Goal: Check status: Check status

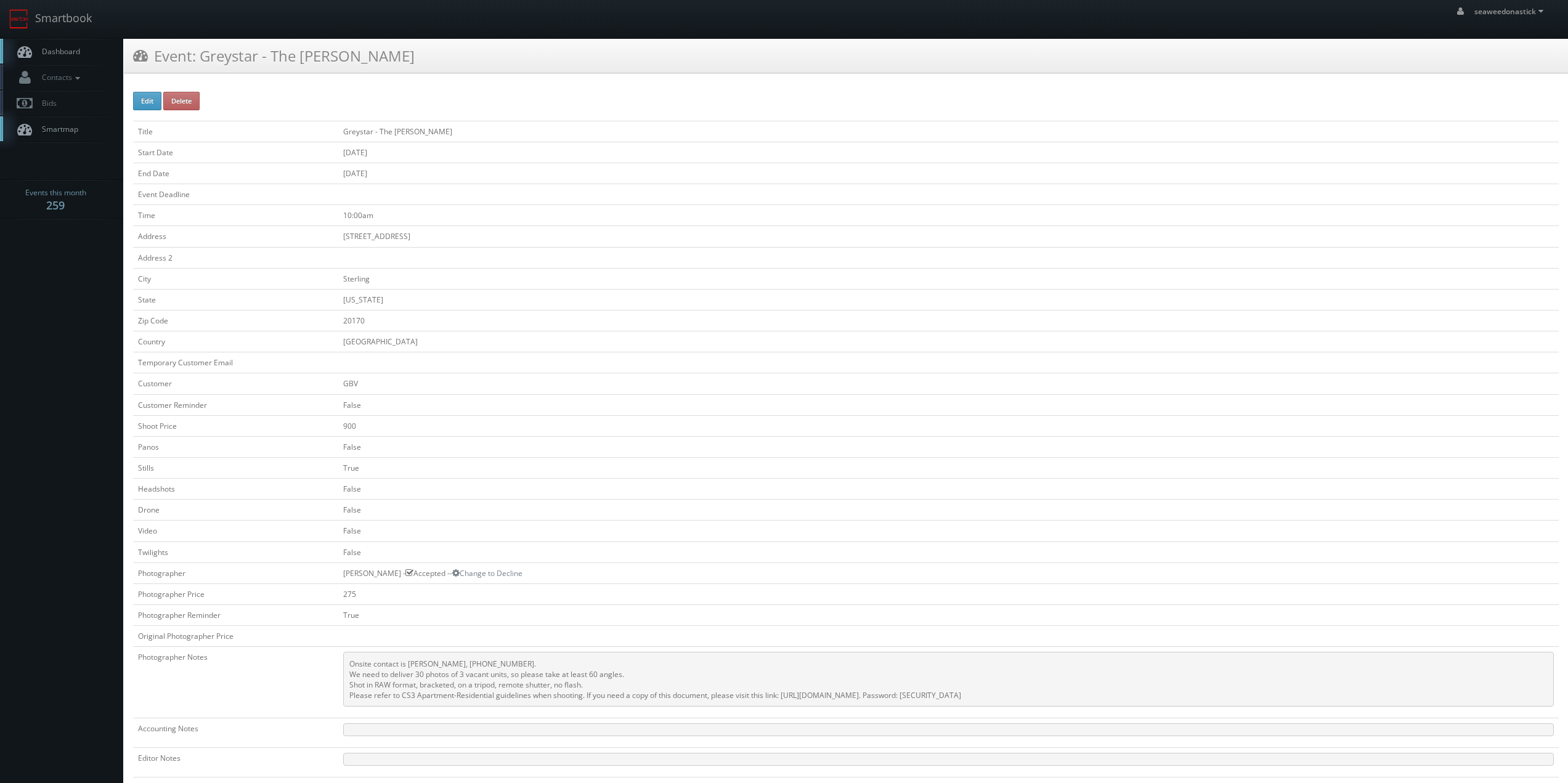
click at [69, 48] on span "Dashboard" at bounding box center [58, 51] width 44 height 11
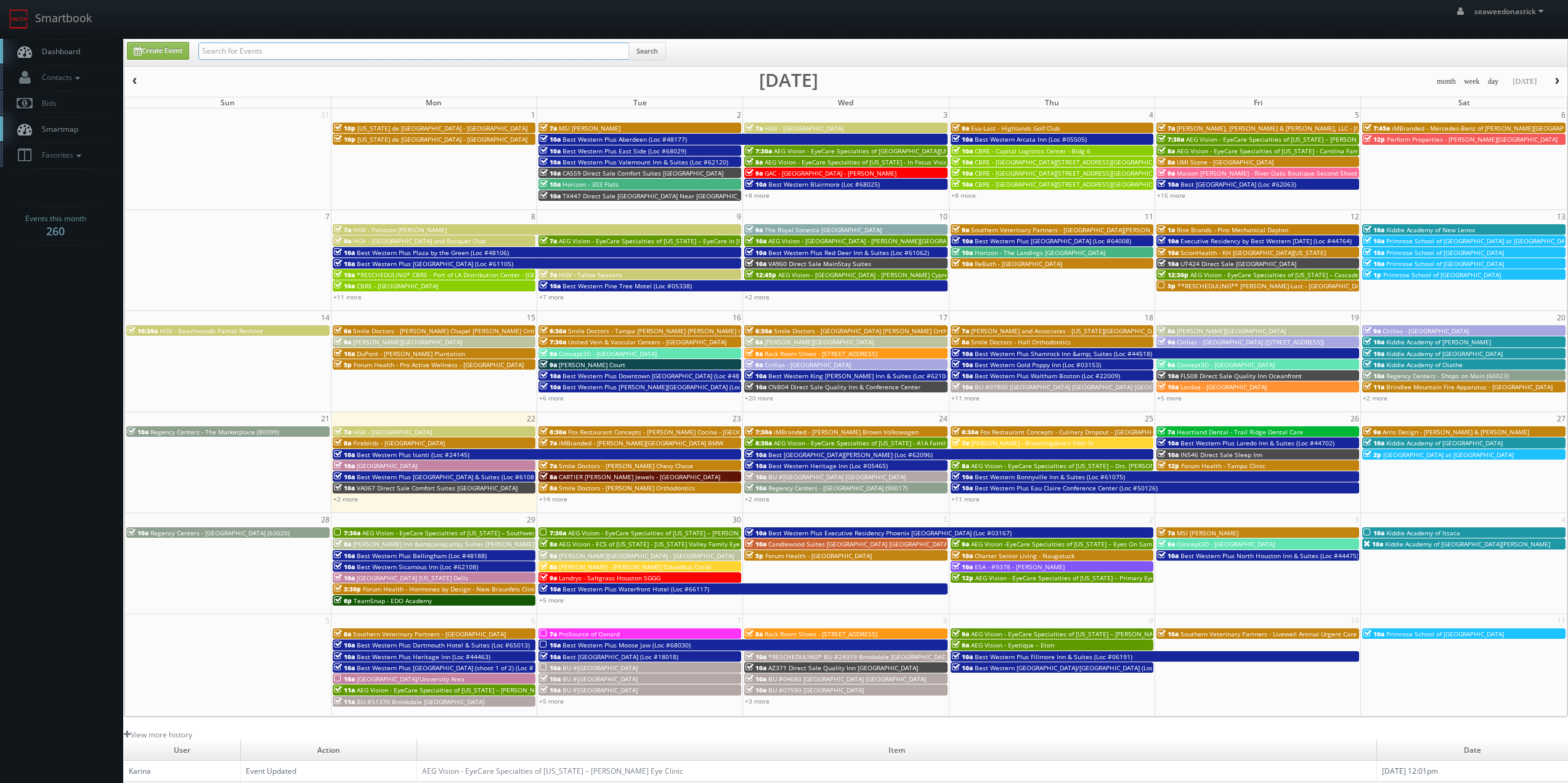
click at [327, 55] on input "text" at bounding box center [414, 51] width 431 height 17
paste input "CN257"
type input "CN257"
click at [648, 48] on button "Search" at bounding box center [647, 51] width 37 height 19
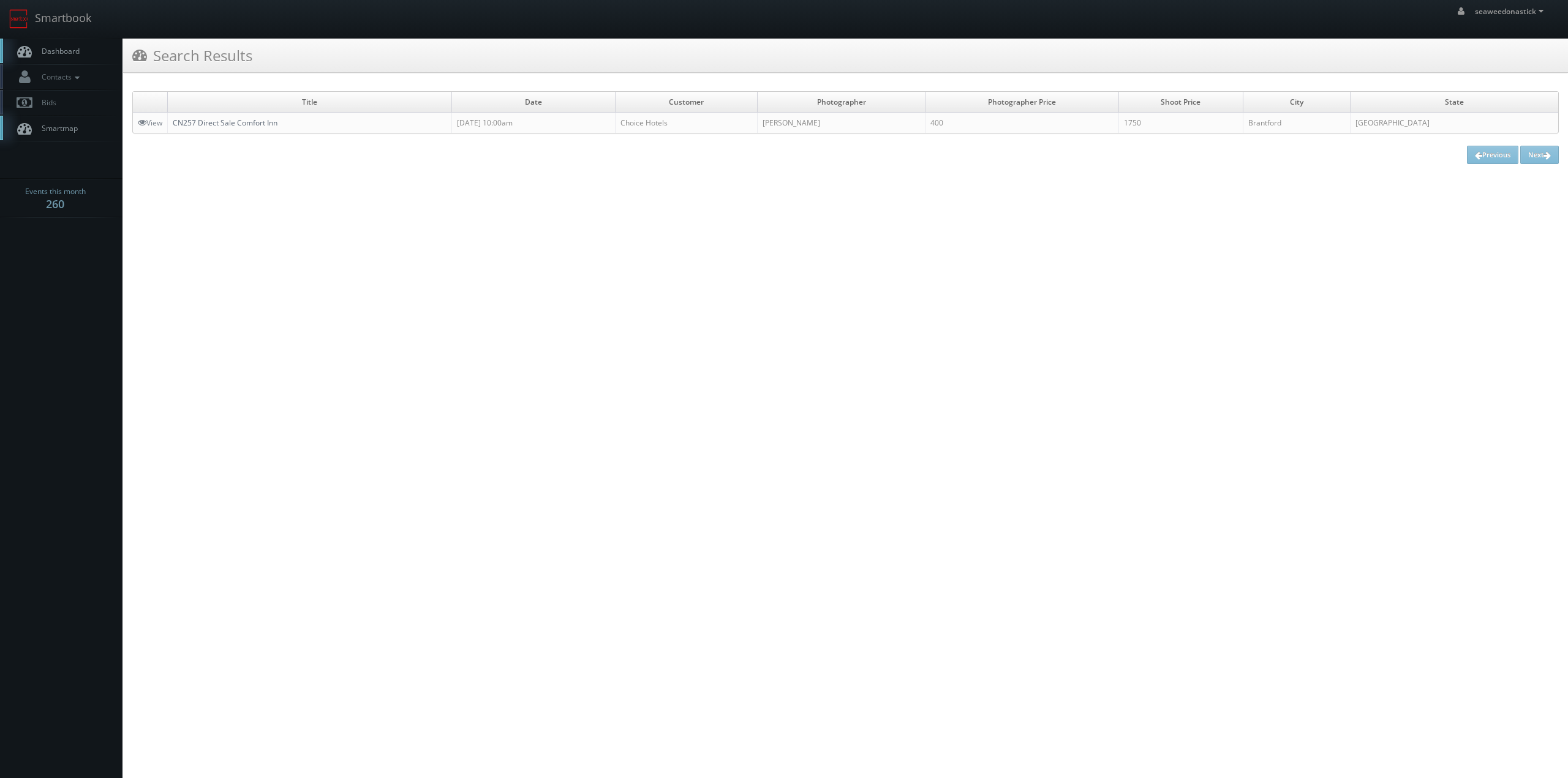
click at [218, 120] on link "CN257 Direct Sale Comfort Inn" at bounding box center [224, 122] width 104 height 11
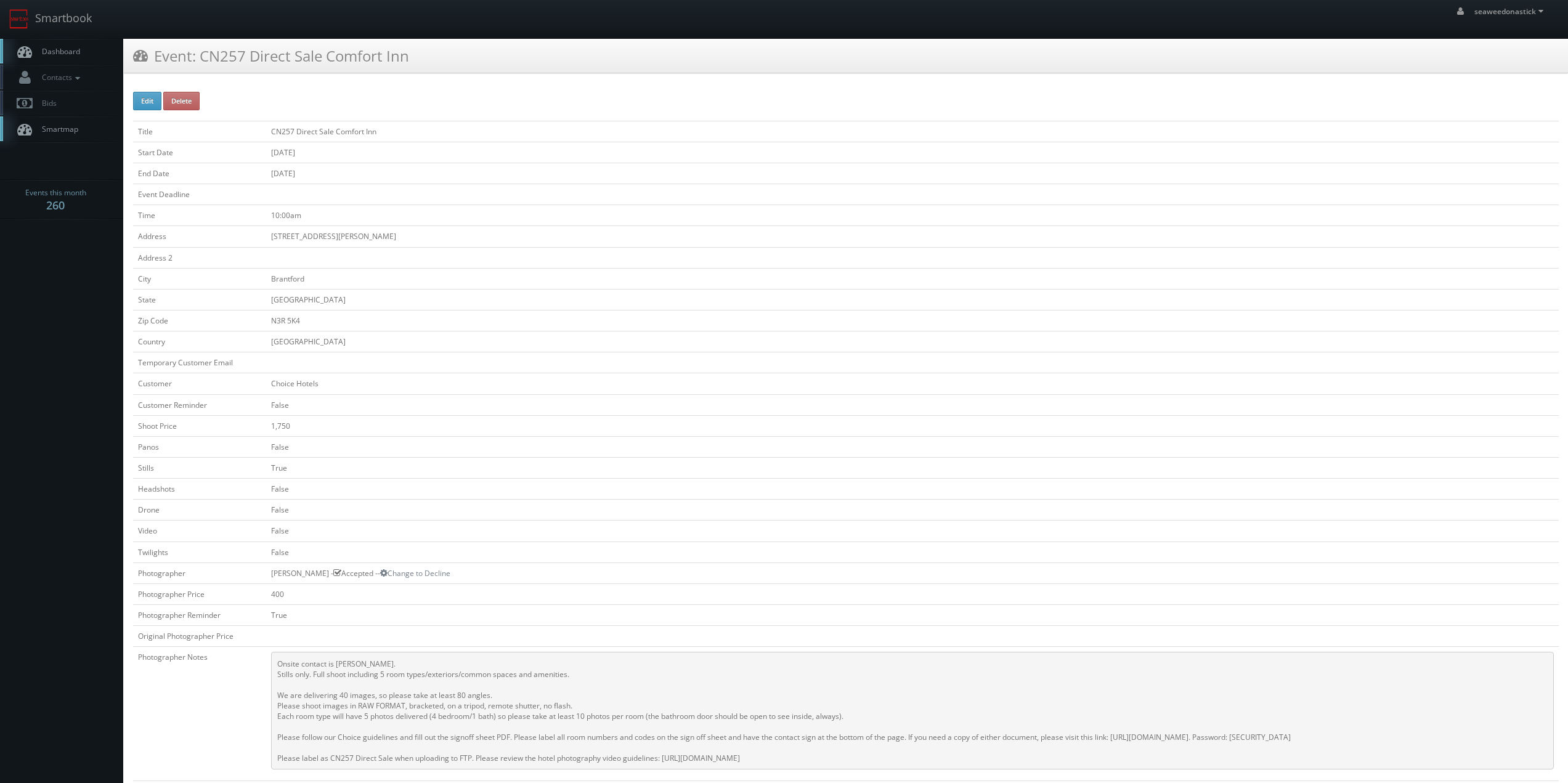
click at [512, 203] on td at bounding box center [912, 195] width 1293 height 21
